Goal: Transaction & Acquisition: Purchase product/service

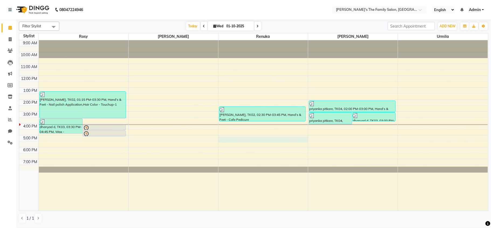
click at [225, 141] on div "9:00 AM 10:00 AM 11:00 AM 12:00 PM 1:00 PM 2:00 PM 3:00 PM 4:00 PM 5:00 PM 6:00…" at bounding box center [253, 125] width 469 height 170
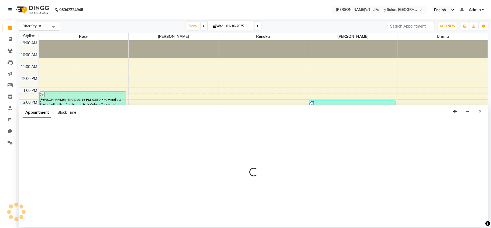
select select "50502"
select select "1020"
select select "tentative"
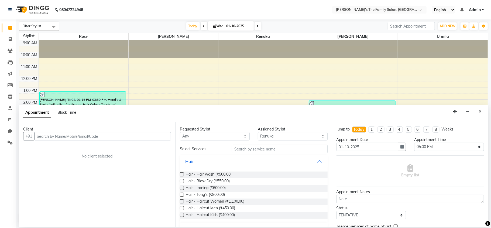
click at [47, 134] on input "text" at bounding box center [102, 136] width 137 height 8
type input "9"
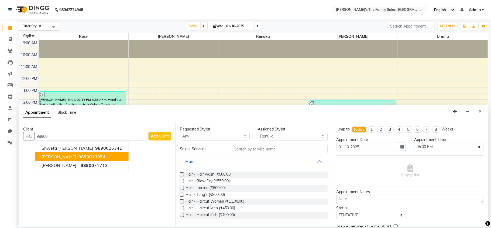
click at [80, 159] on span "98900" at bounding box center [84, 156] width 13 height 5
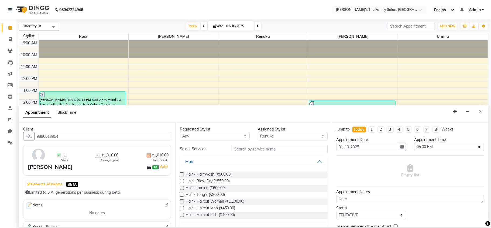
type input "9890013954"
click at [235, 153] on input "text" at bounding box center [280, 149] width 96 height 8
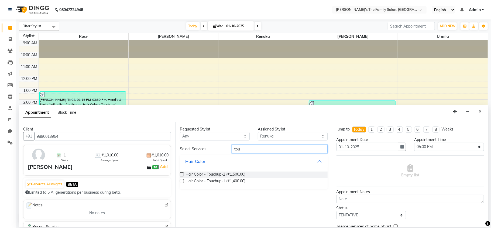
type input "tou"
click at [183, 180] on label at bounding box center [182, 181] width 4 height 4
click at [183, 180] on input "checkbox" at bounding box center [182, 182] width 4 height 4
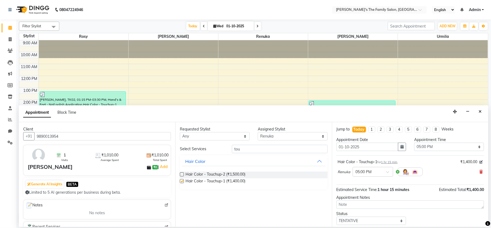
checkbox input "false"
click at [247, 151] on input "tou" at bounding box center [280, 149] width 96 height 8
type input "t"
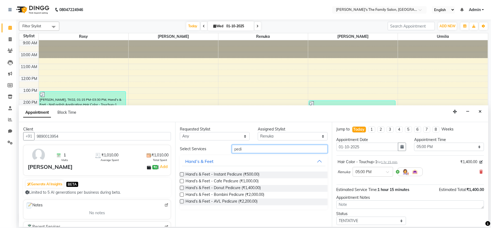
type input "pedi"
click at [181, 182] on label at bounding box center [182, 181] width 4 height 4
click at [181, 182] on input "checkbox" at bounding box center [182, 182] width 4 height 4
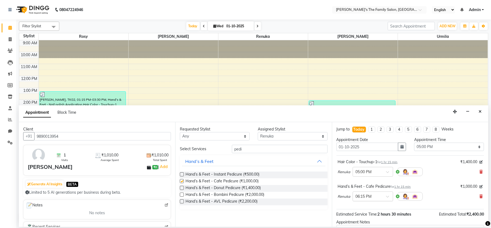
checkbox input "false"
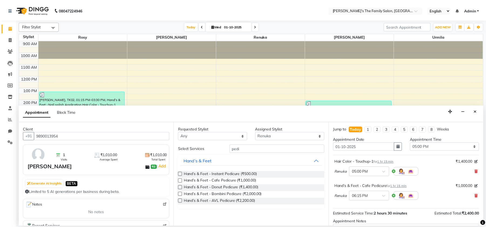
scroll to position [57, 0]
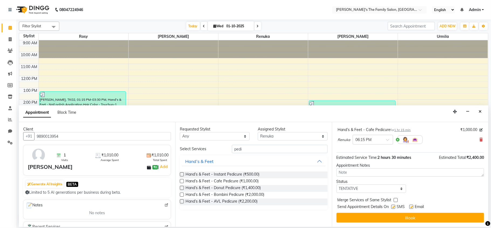
click at [393, 208] on label at bounding box center [393, 206] width 4 height 4
click at [393, 208] on input "checkbox" at bounding box center [393, 207] width 4 height 4
checkbox input "false"
click at [412, 207] on label at bounding box center [411, 206] width 4 height 4
click at [412, 207] on input "checkbox" at bounding box center [411, 207] width 4 height 4
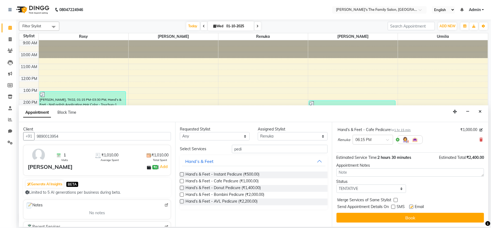
checkbox input "false"
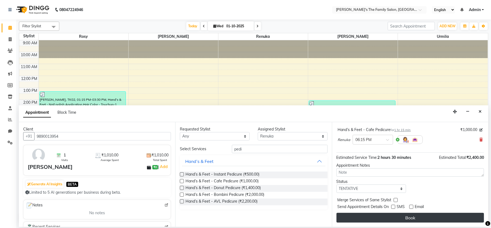
click at [411, 215] on button "Book" at bounding box center [411, 218] width 148 height 10
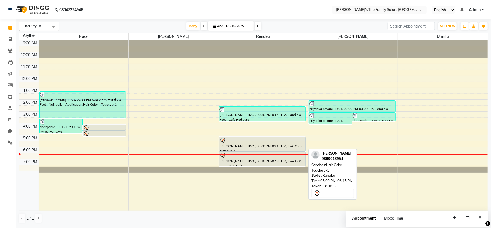
click at [250, 148] on div "[PERSON_NAME], TK05, 05:00 PM-06:15 PM, Hair Color - Touchup-1" at bounding box center [262, 144] width 86 height 14
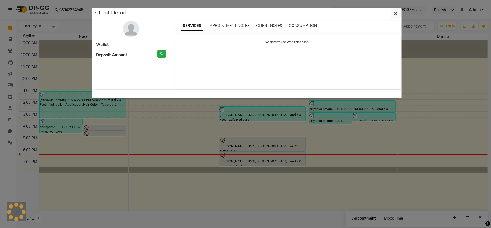
select select "7"
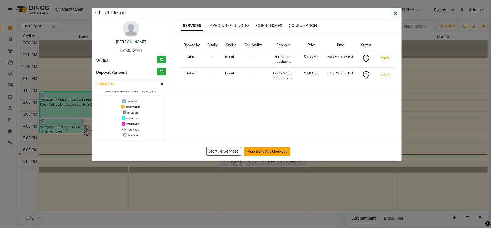
click at [263, 155] on button "Mark Done And Checkout" at bounding box center [267, 151] width 46 height 9
select select "6537"
select select "service"
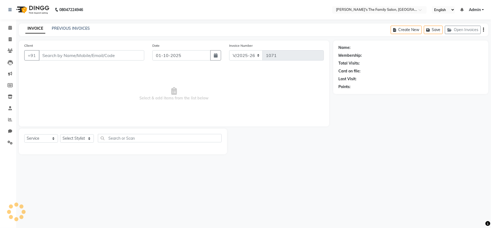
type input "9890013954"
select select "50502"
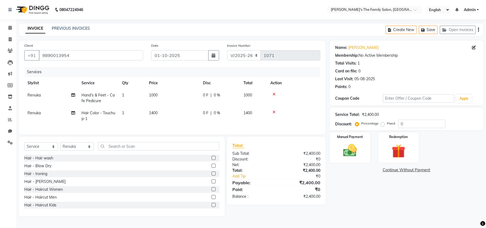
click at [118, 146] on div "Select Service Product Membership Package Voucher Prepaid Gift Card Select Styl…" at bounding box center [122, 176] width 206 height 80
click at [114, 150] on input "text" at bounding box center [158, 146] width 121 height 8
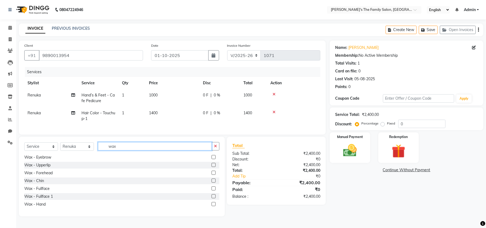
type input "wax"
click at [211, 190] on label at bounding box center [213, 188] width 4 height 4
click at [211, 190] on input "checkbox" at bounding box center [213, 189] width 4 height 4
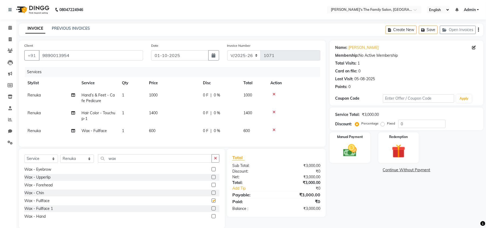
checkbox input "false"
click at [35, 131] on span "Renuka" at bounding box center [34, 130] width 13 height 5
select select "50502"
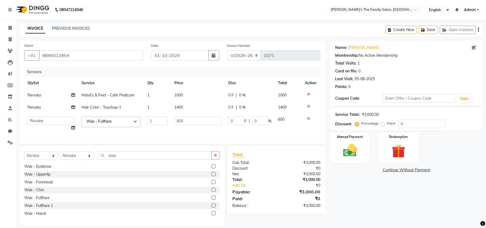
click at [35, 131] on td "[PERSON_NAME] [PERSON_NAME] Renuka Rosy urmila" at bounding box center [51, 123] width 54 height 21
click at [41, 119] on select "[PERSON_NAME] [PERSON_NAME] Renuka Rosy urmila" at bounding box center [51, 121] width 47 height 8
select select "50499"
click at [37, 96] on span "Renuka" at bounding box center [34, 95] width 13 height 5
select select "50502"
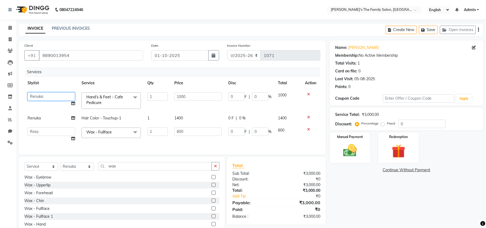
click at [37, 96] on select "[PERSON_NAME] [PERSON_NAME] Renuka Rosy urmila" at bounding box center [51, 96] width 47 height 8
click at [28, 92] on select "[PERSON_NAME] [PERSON_NAME] Renuka Rosy urmila" at bounding box center [51, 96] width 47 height 8
click at [33, 118] on tbody "[PERSON_NAME] [PERSON_NAME] Renuka Rosy urmila Hand’s & Feet - Cafe Pedicure x …" at bounding box center [172, 117] width 296 height 56
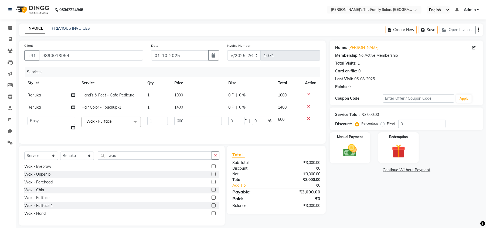
click at [37, 104] on td "Renuka" at bounding box center [51, 107] width 54 height 12
select select "50502"
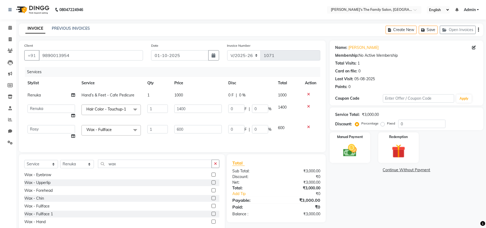
click at [37, 104] on td "[PERSON_NAME] [PERSON_NAME] Renuka Rosy urmila" at bounding box center [51, 111] width 54 height 21
click at [38, 110] on select "[PERSON_NAME] [PERSON_NAME] Renuka Rosy urmila" at bounding box center [51, 108] width 47 height 8
select select "50499"
click at [74, 115] on icon at bounding box center [73, 116] width 4 height 4
select select "50499"
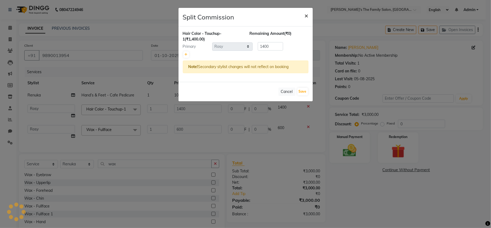
click at [307, 15] on span "×" at bounding box center [307, 15] width 4 height 8
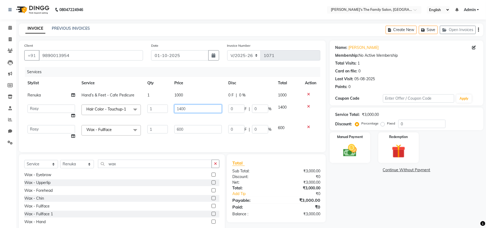
click at [199, 112] on input "1400" at bounding box center [197, 108] width 47 height 8
type input "1"
type input "900"
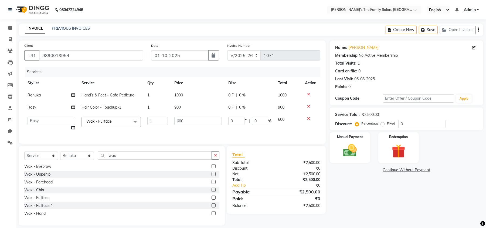
click at [71, 114] on tbody "Renuka Hand’s & Feet - Cafe Pedicure 1 1000 0 F | 0 % 1000 Rosy Split Commissio…" at bounding box center [172, 111] width 296 height 45
click at [73, 106] on icon at bounding box center [73, 107] width 4 height 4
select select "50499"
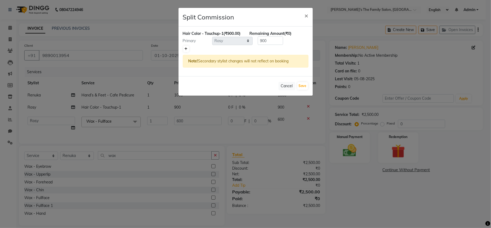
click at [188, 52] on link at bounding box center [186, 49] width 6 height 6
type input "450"
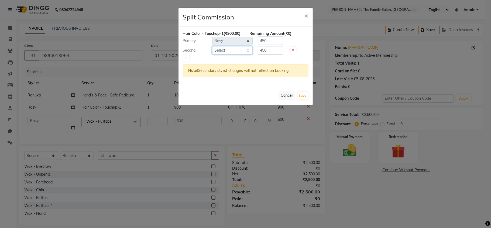
click at [229, 54] on select "Select [PERSON_NAME] [PERSON_NAME] Renuka Rosy urmila" at bounding box center [232, 50] width 40 height 8
select select "50503"
click at [212, 52] on select "Select [PERSON_NAME] [PERSON_NAME] Renuka Rosy urmila" at bounding box center [232, 50] width 40 height 8
click at [271, 54] on input "450" at bounding box center [270, 50] width 25 height 8
type input "4"
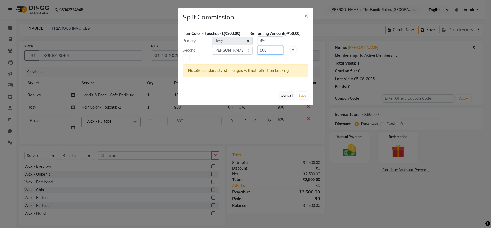
type input "500"
click at [273, 45] on input "450" at bounding box center [270, 40] width 25 height 8
type input "4"
type input "400"
click at [301, 99] on button "Save" at bounding box center [303, 96] width 11 height 8
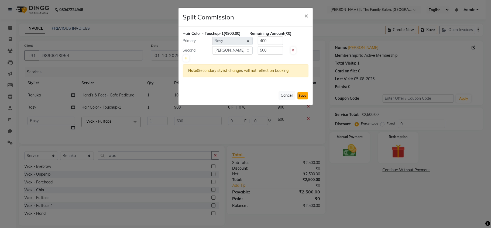
select select "Select"
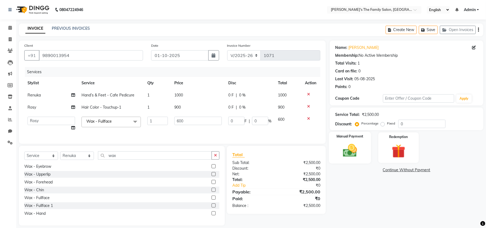
click at [345, 150] on img at bounding box center [349, 150] width 23 height 16
